Goal: Find contact information: Find contact information

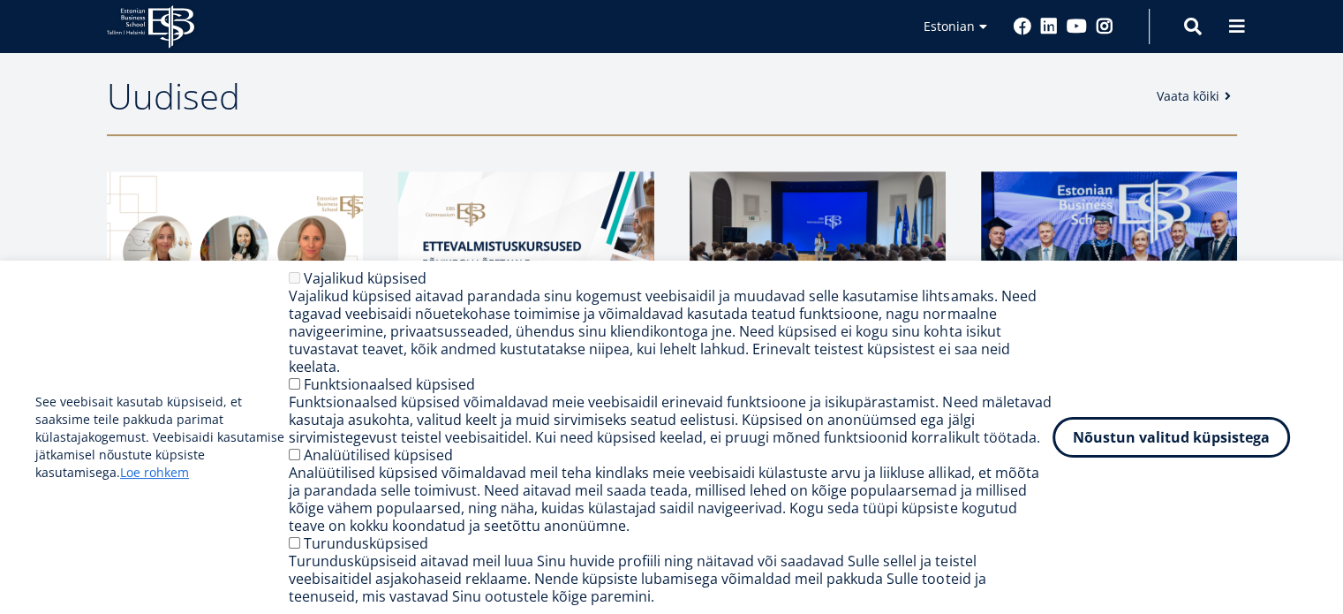
scroll to position [795, 0]
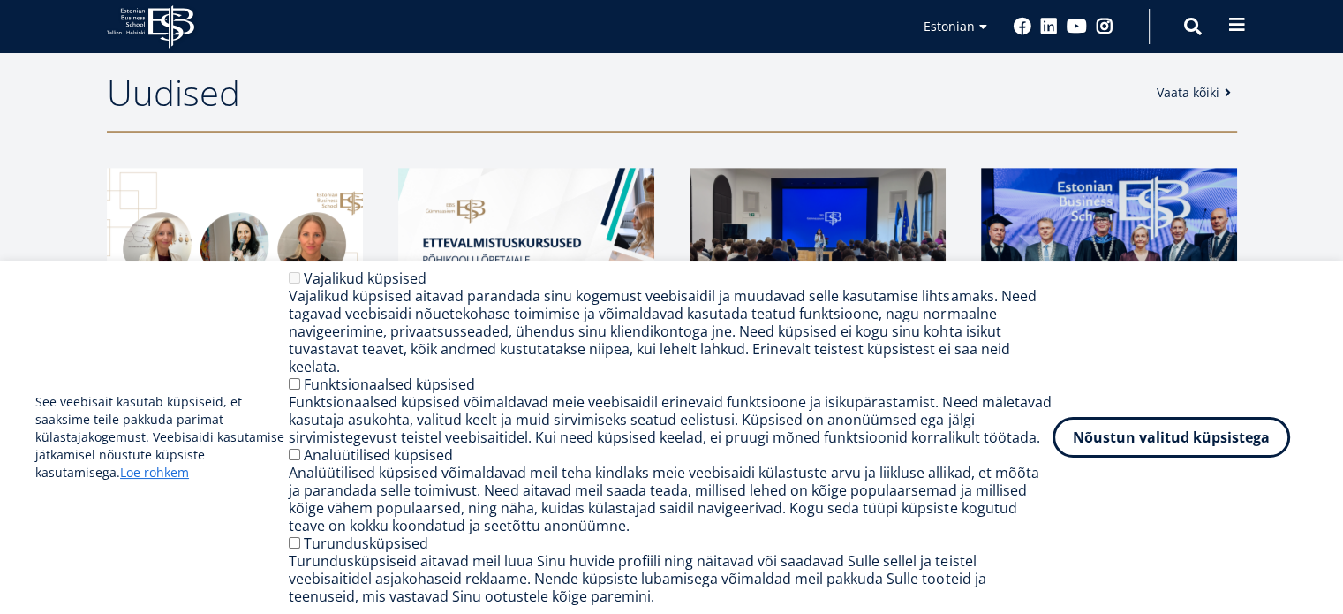
click at [1226, 29] on button at bounding box center [1236, 24] width 35 height 35
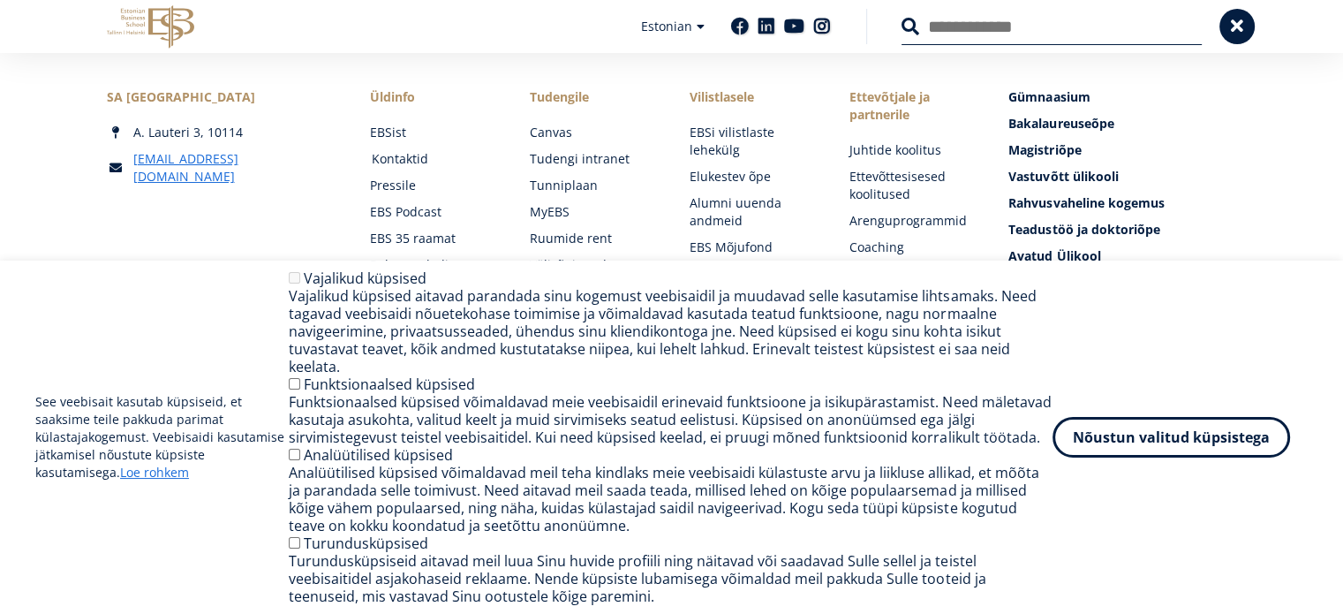
click at [389, 156] on link "Kontaktid" at bounding box center [434, 159] width 125 height 18
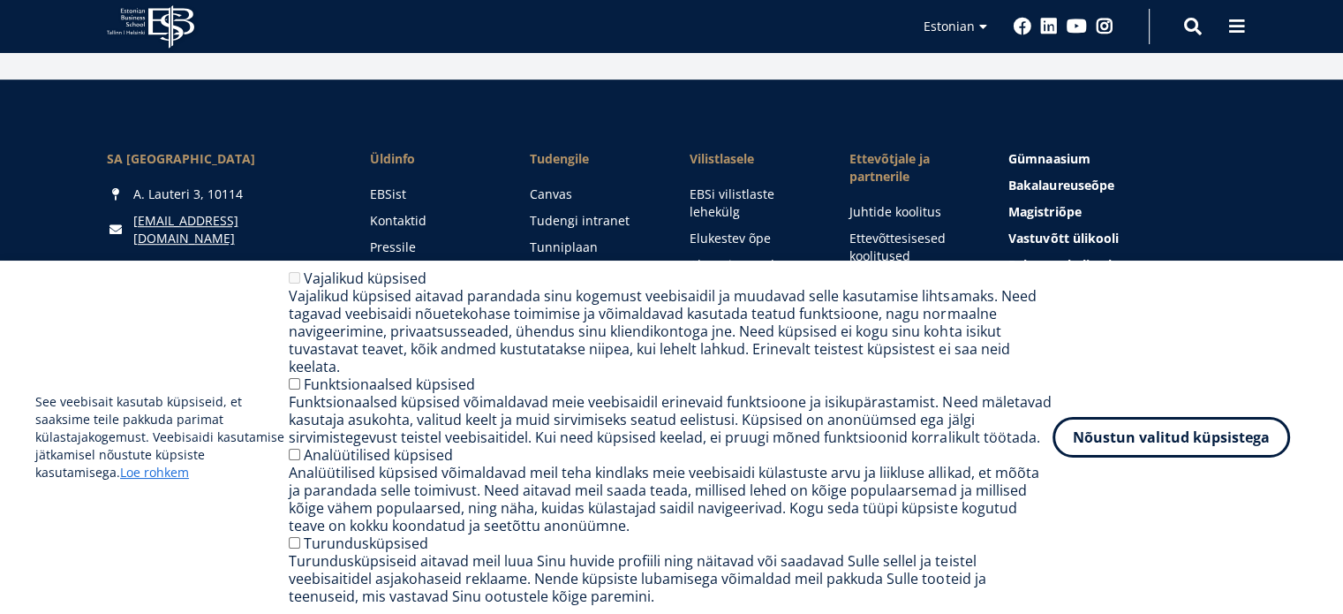
scroll to position [1010, 0]
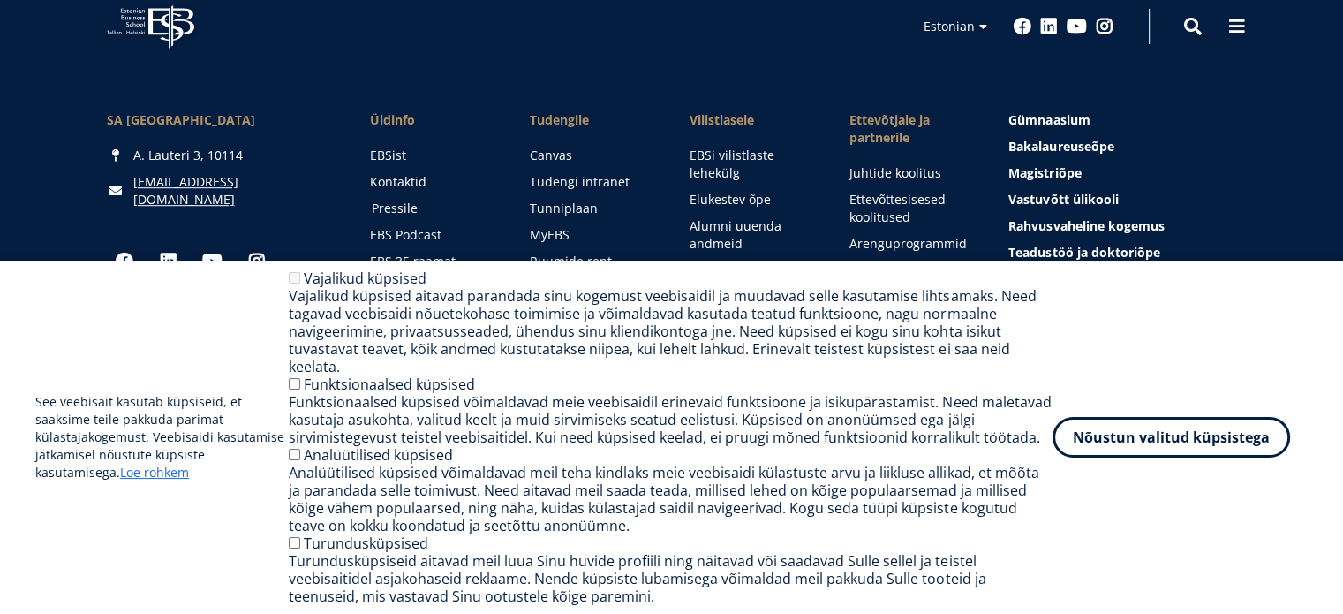
click at [405, 200] on link "Pressile" at bounding box center [434, 209] width 125 height 18
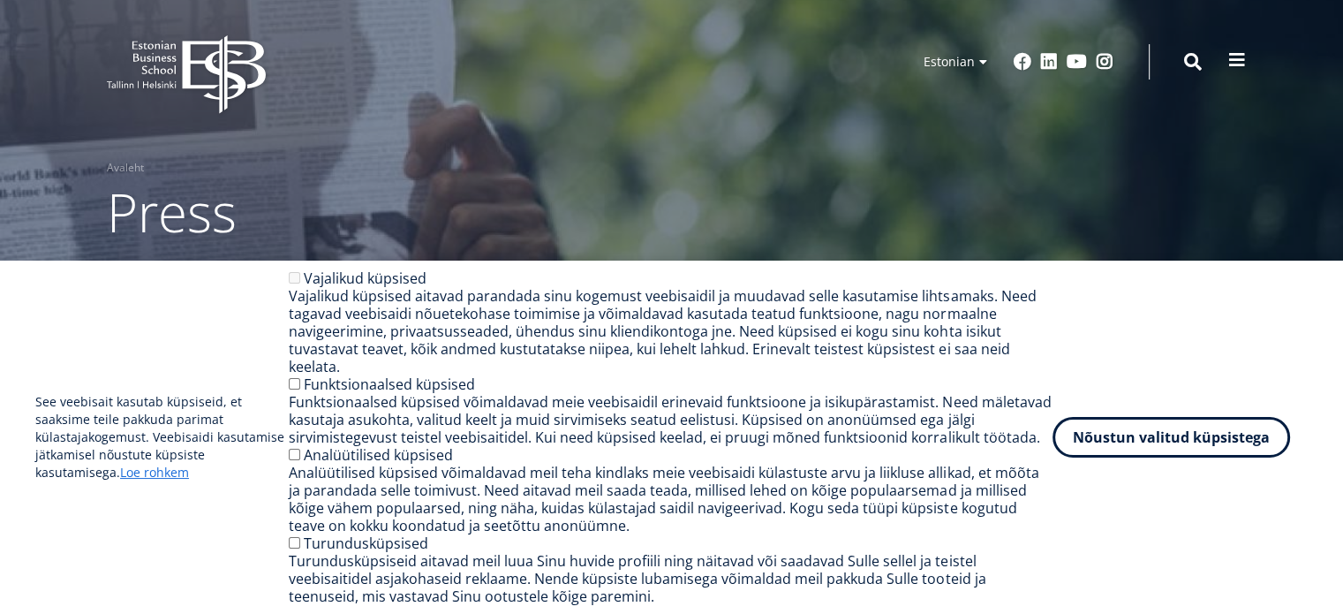
click at [1229, 60] on span at bounding box center [1237, 60] width 18 height 18
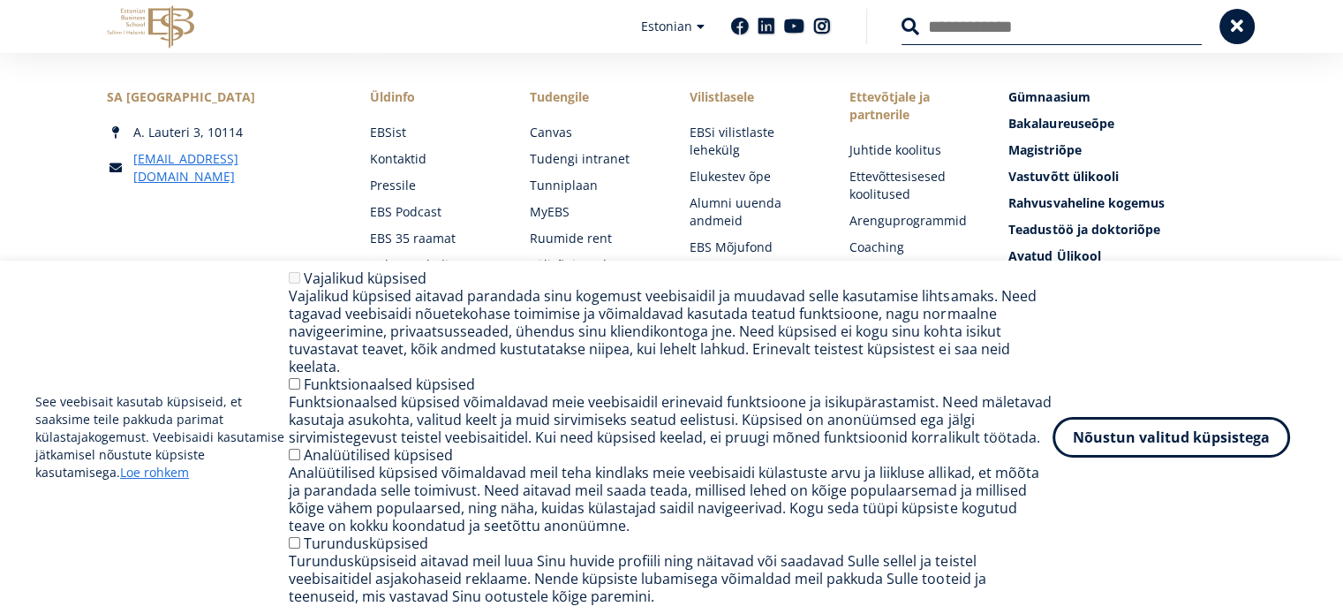
scroll to position [265, 0]
click at [396, 162] on link "Kontaktid" at bounding box center [434, 159] width 125 height 18
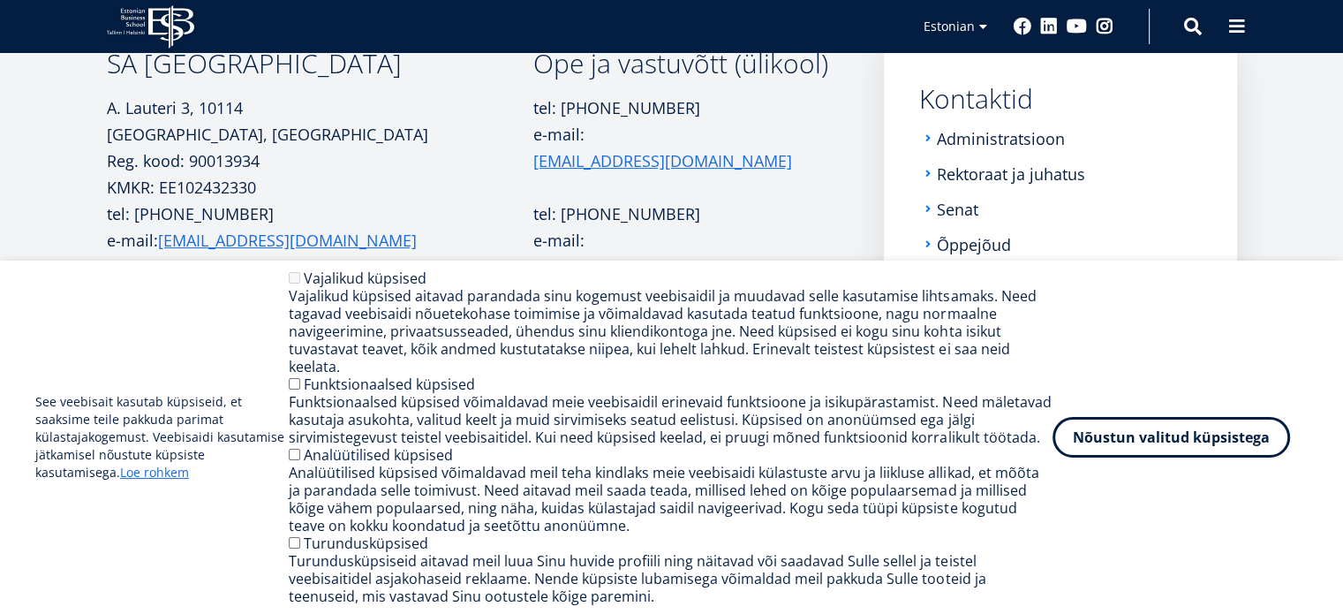
scroll to position [285, 0]
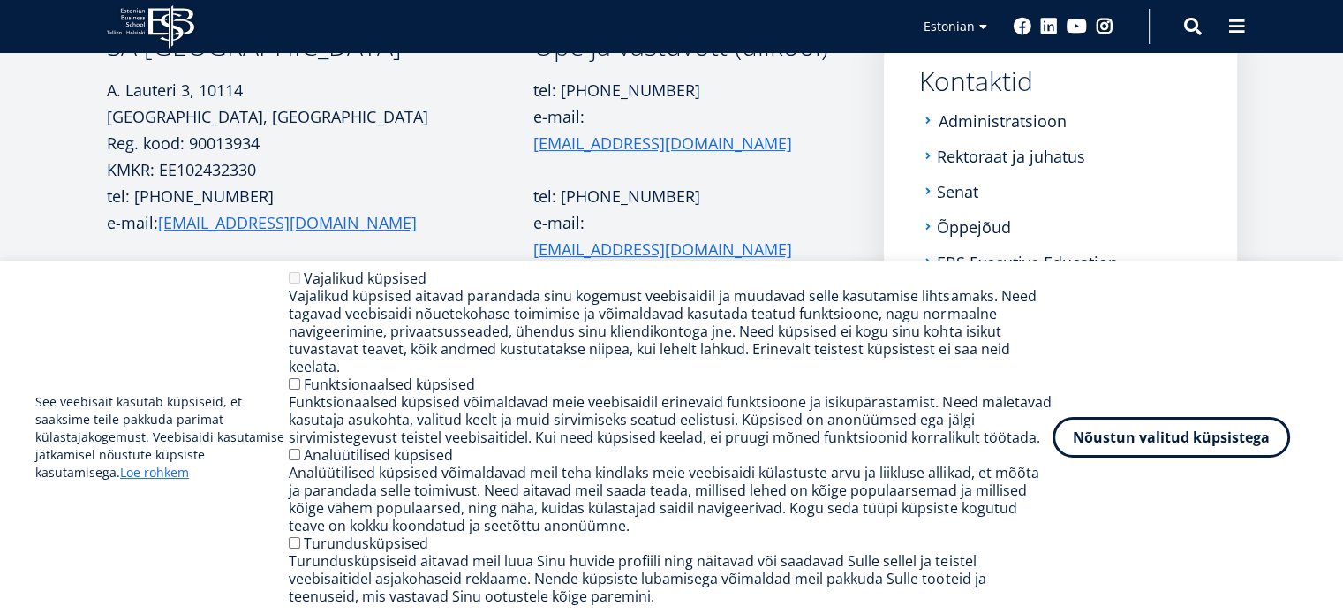
click at [1045, 124] on link "Administratsioon" at bounding box center [1003, 121] width 128 height 18
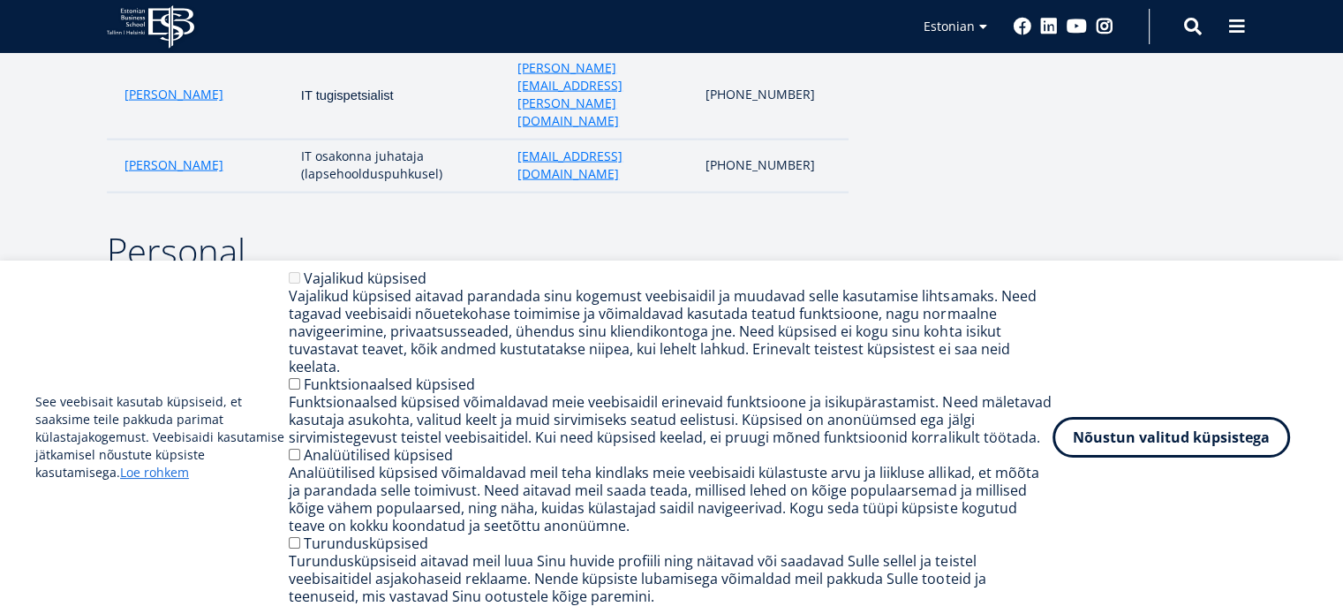
scroll to position [3914, 0]
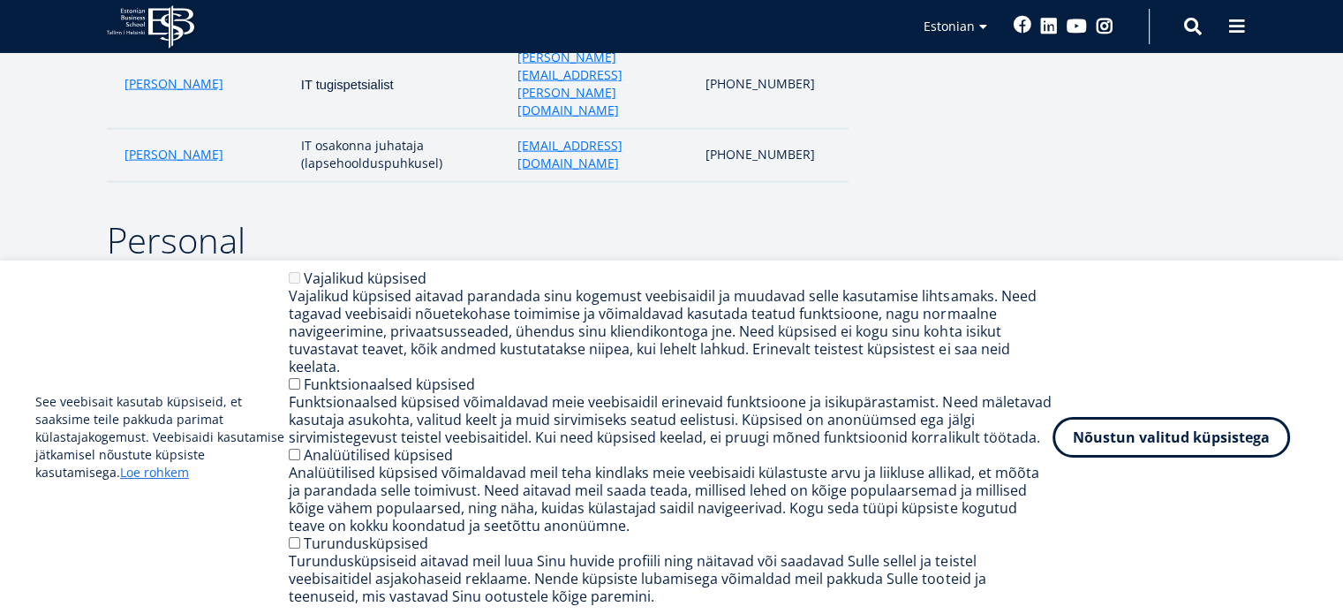
click at [1023, 19] on link "Facebook" at bounding box center [1023, 25] width 18 height 18
